Goal: Information Seeking & Learning: Learn about a topic

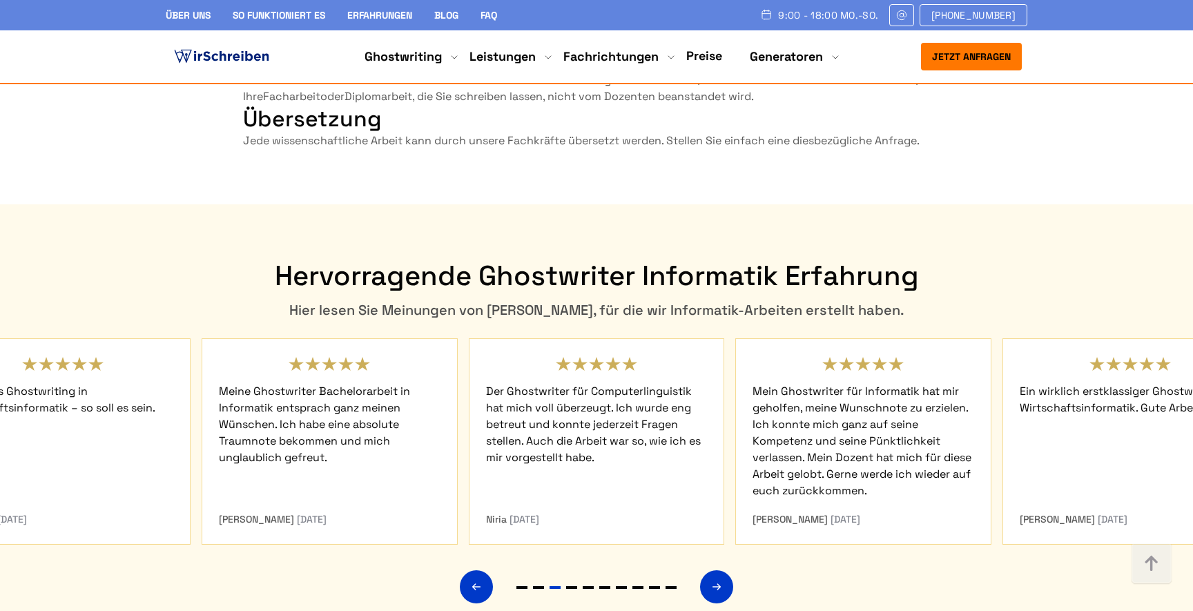
scroll to position [4307, 0]
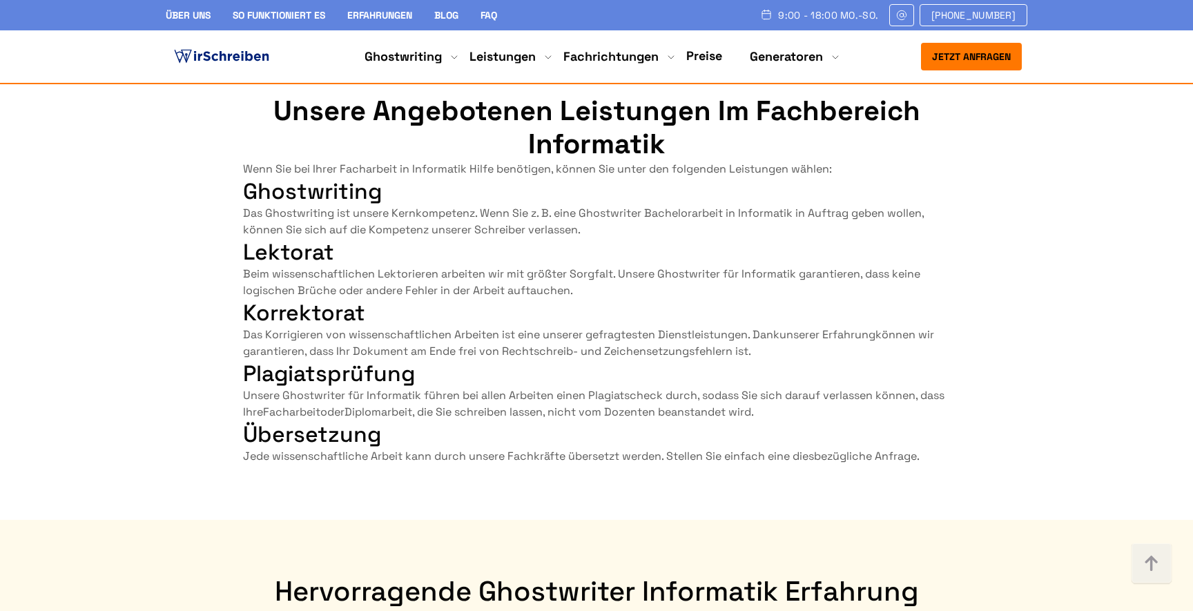
click at [700, 61] on link "Preise" at bounding box center [704, 56] width 36 height 16
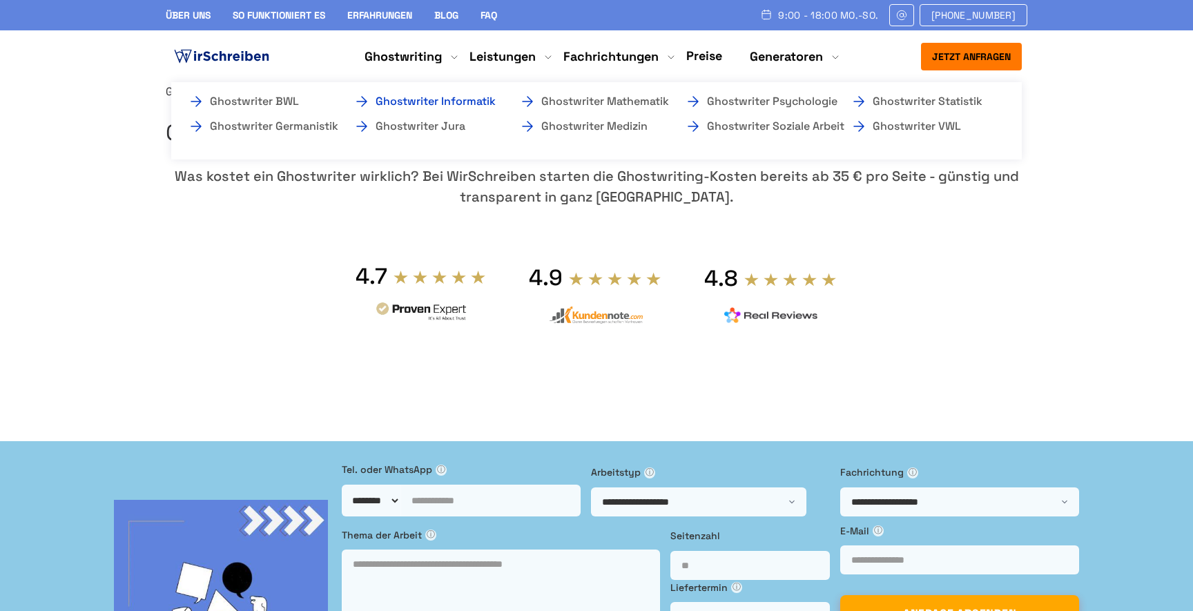
click at [457, 93] on link "Ghostwriter Informatik" at bounding box center [422, 101] width 138 height 17
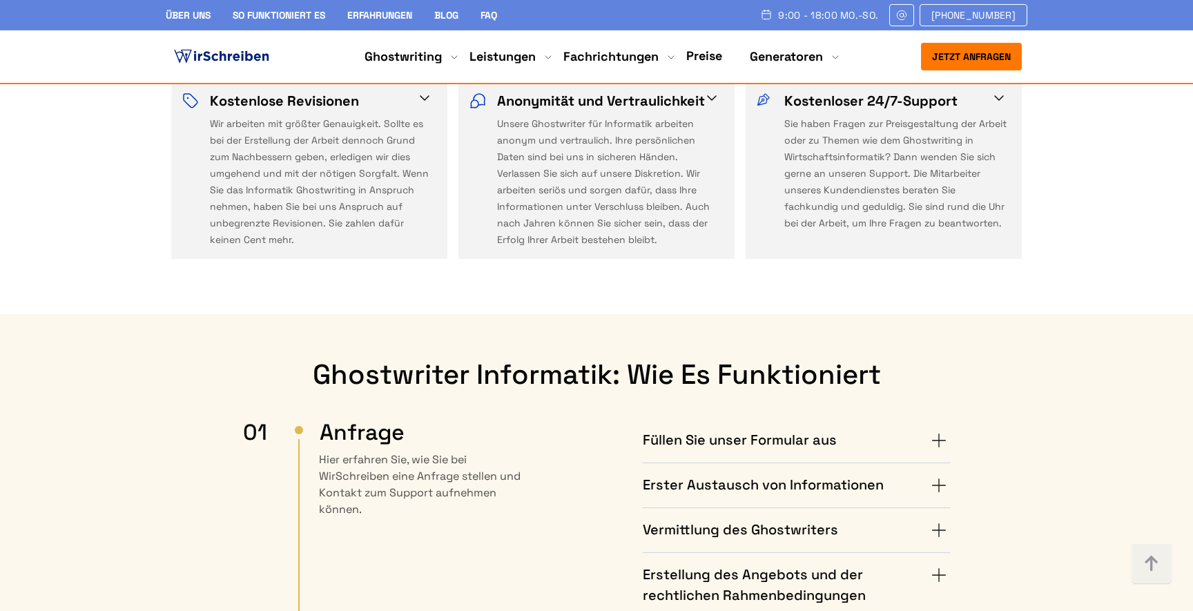
scroll to position [3009, 0]
